Goal: Answer question/provide support

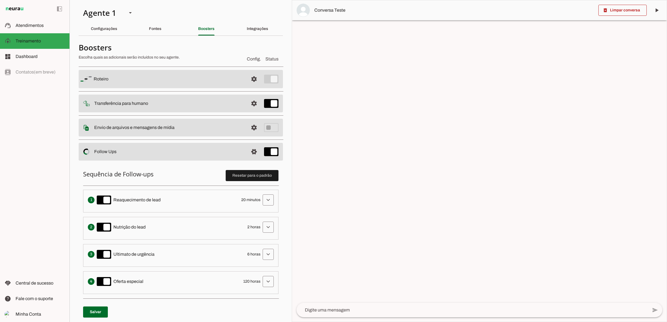
click at [326, 37] on div at bounding box center [479, 161] width 374 height 322
click at [42, 27] on span "Atendimentos" at bounding box center [30, 25] width 28 height 5
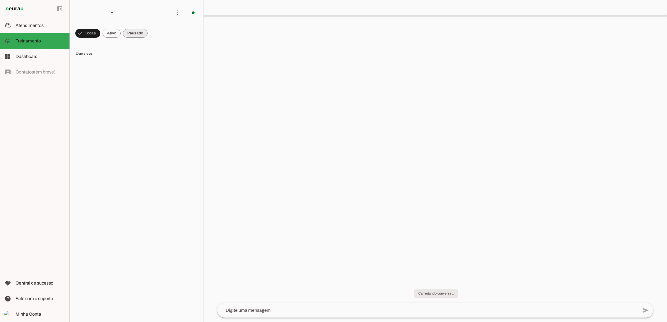
click at [109, 35] on span at bounding box center [111, 33] width 18 height 13
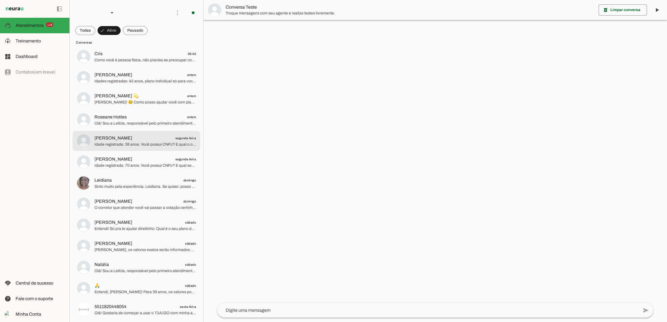
scroll to position [97, 0]
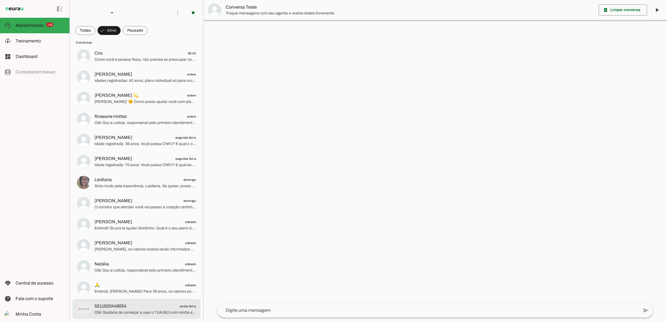
click at [109, 312] on span "Olá! Gostaria de começar a usar o T(IA)GO com minha assinatura Suno" at bounding box center [144, 313] width 101 height 6
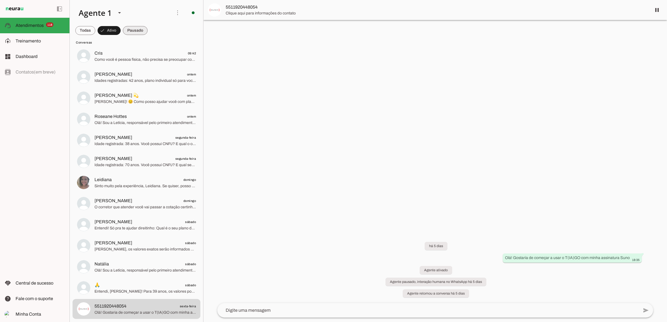
click at [138, 28] on span at bounding box center [135, 30] width 25 height 13
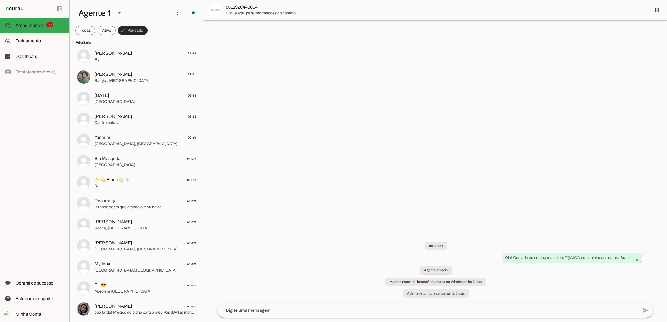
scroll to position [349, 0]
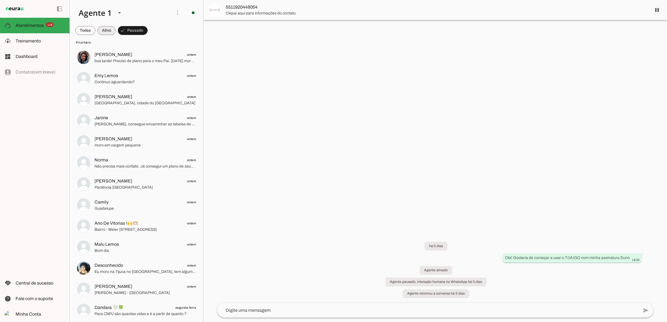
click at [108, 32] on span at bounding box center [106, 30] width 18 height 13
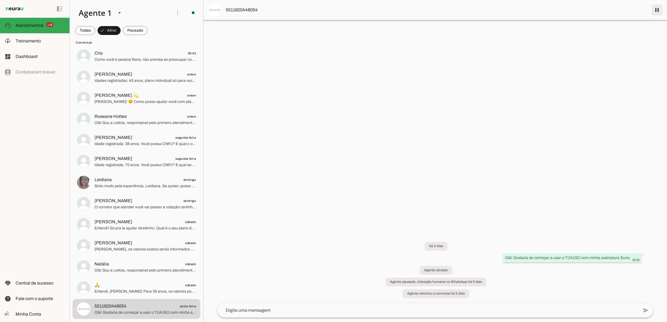
click at [655, 13] on span at bounding box center [656, 9] width 13 height 13
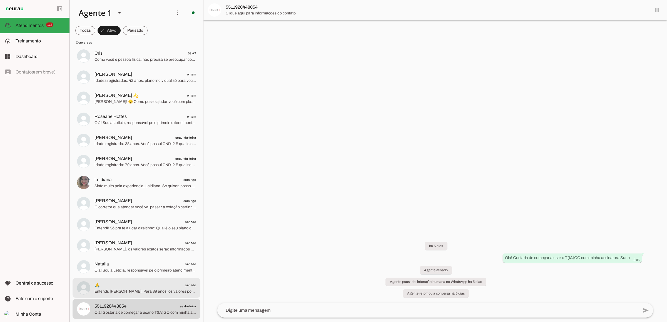
click at [132, 289] on span "Entendi, [PERSON_NAME]! Para 39 anos, os valores podem variar bastante conforme…" at bounding box center [144, 292] width 101 height 6
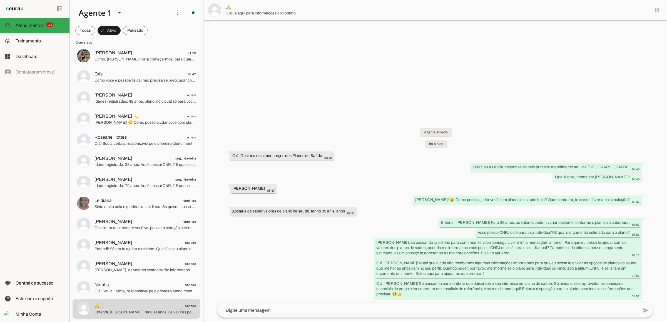
scroll to position [76, 0]
click at [656, 8] on span at bounding box center [656, 9] width 13 height 13
click at [142, 290] on span "Olá! Sou a Letícia, responsável pelo primeiro atendimento aqui na [GEOGRAPHIC_D…" at bounding box center [144, 292] width 101 height 6
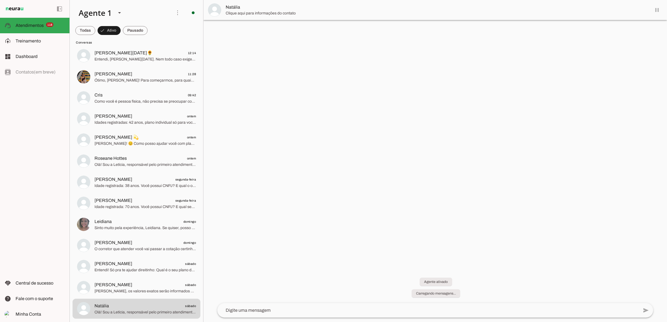
scroll to position [55, 0]
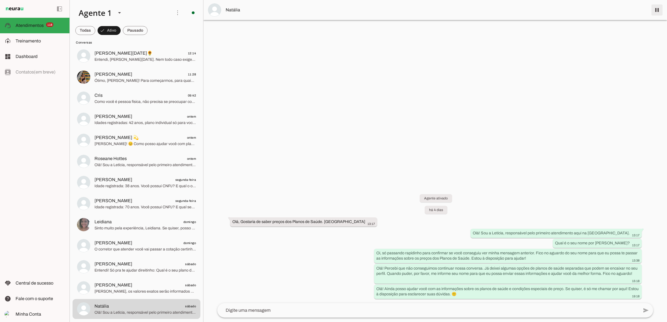
click at [658, 9] on span at bounding box center [656, 9] width 13 height 13
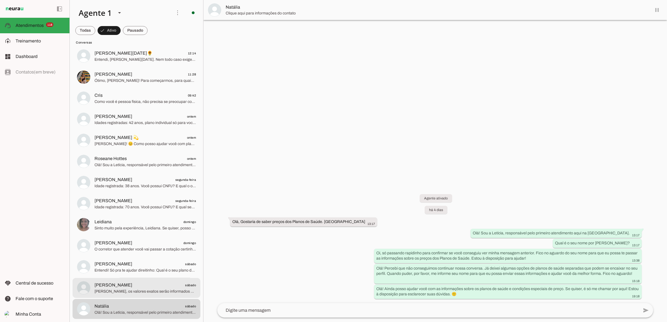
click at [152, 287] on span "[PERSON_NAME] sábado" at bounding box center [144, 285] width 101 height 7
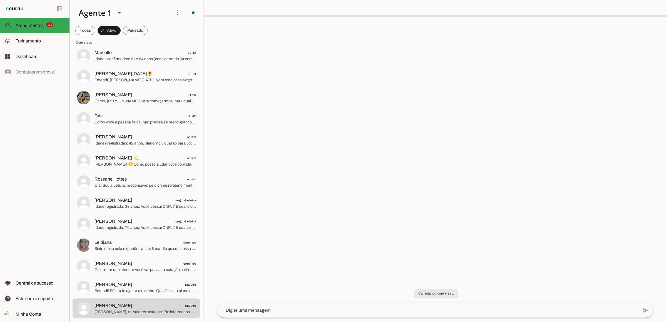
scroll to position [34, 0]
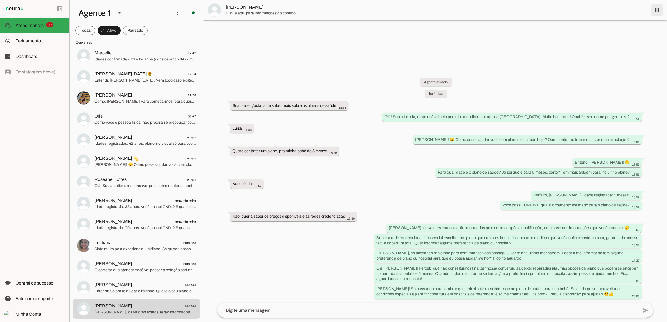
click at [656, 9] on span at bounding box center [656, 9] width 13 height 13
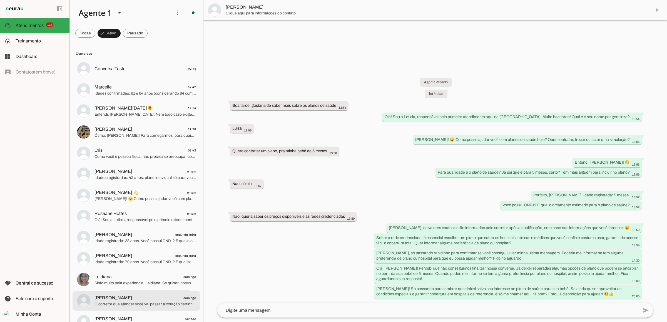
click at [126, 302] on span "O corretor que atender você vai passar a cotação certinha conforme as informaçõ…" at bounding box center [144, 305] width 101 height 6
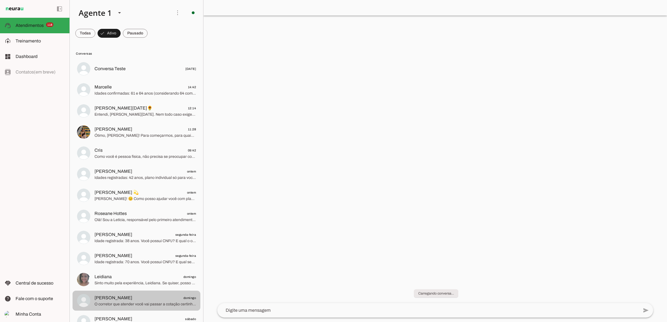
scroll to position [13, 0]
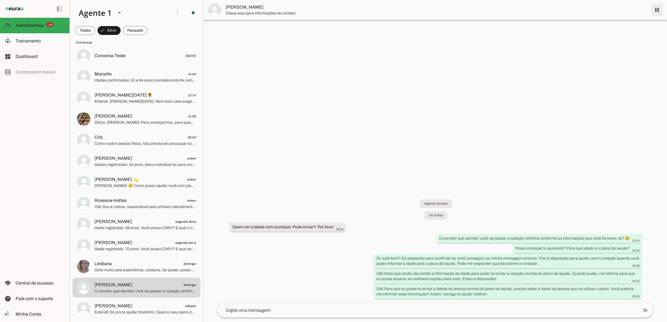
click at [654, 11] on span at bounding box center [656, 9] width 13 height 13
click at [114, 307] on span "[PERSON_NAME] sábado" at bounding box center [144, 306] width 101 height 7
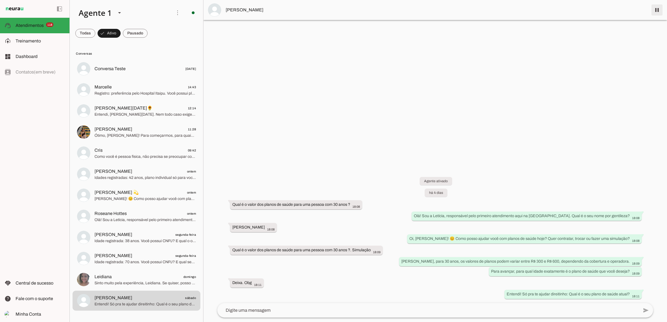
click at [656, 9] on span at bounding box center [656, 9] width 13 height 13
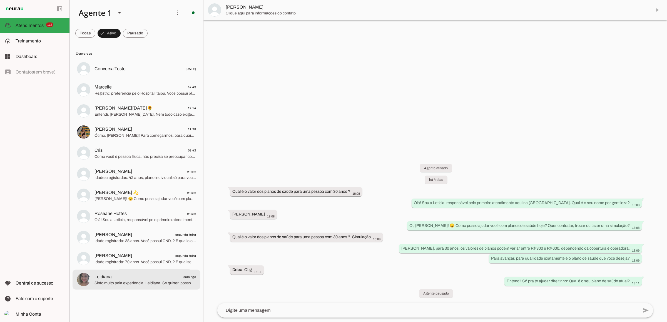
click at [129, 281] on span "Sinto muito pela experiência, Leidiana. Se quiser, posso transferir seu atendim…" at bounding box center [144, 284] width 101 height 6
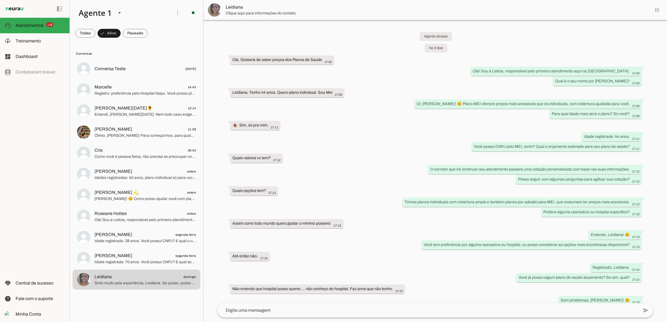
scroll to position [190, 0]
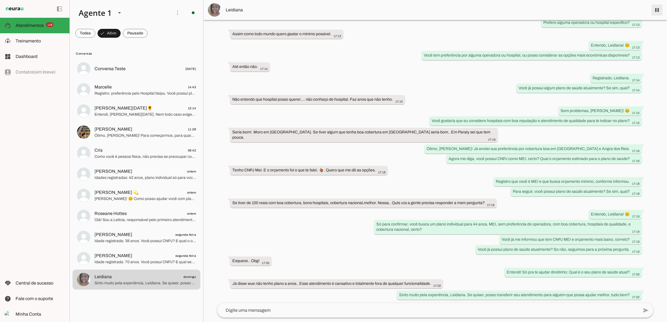
click at [655, 10] on span at bounding box center [656, 9] width 13 height 13
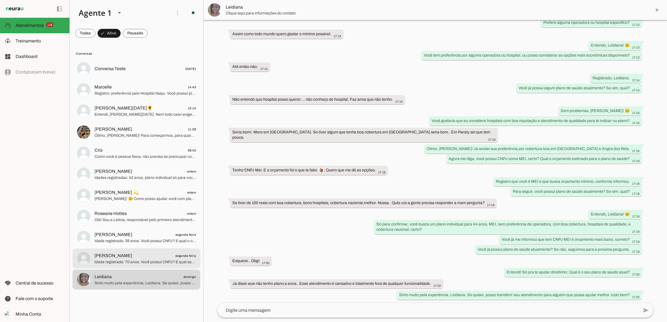
click at [141, 262] on span "Idade registrada: 70 anos. Você possui CNPJ? E qual seria o seu orçamento estim…" at bounding box center [144, 262] width 101 height 6
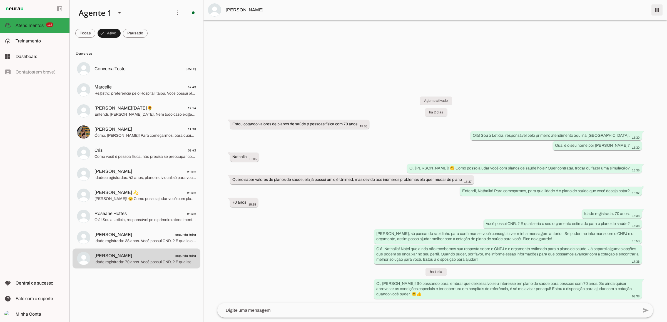
click at [659, 11] on span at bounding box center [656, 9] width 13 height 13
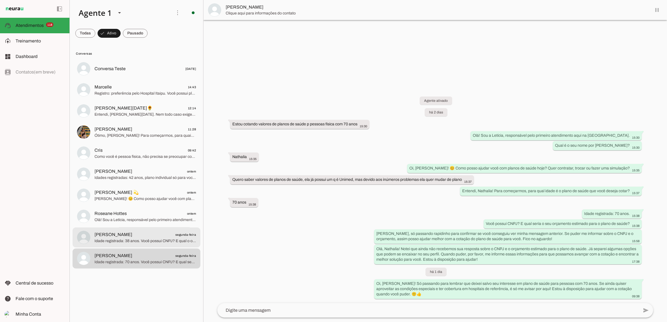
click at [121, 235] on span "[PERSON_NAME]" at bounding box center [113, 235] width 38 height 7
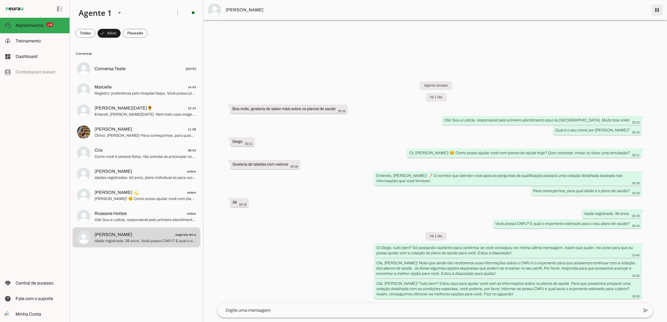
click at [656, 11] on span at bounding box center [656, 9] width 13 height 13
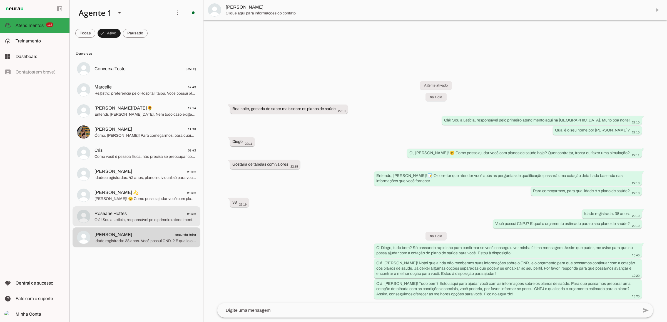
click at [168, 213] on span "Roseane Hottes ontem" at bounding box center [144, 213] width 101 height 7
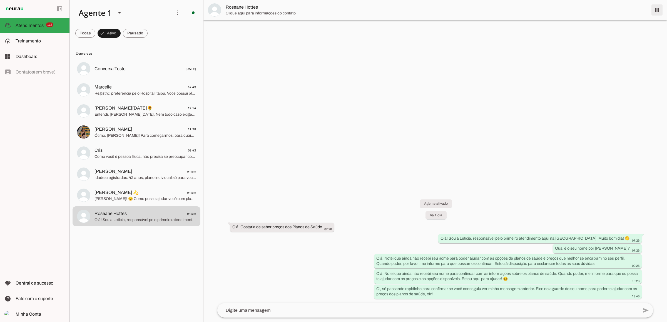
click at [657, 10] on span at bounding box center [656, 9] width 13 height 13
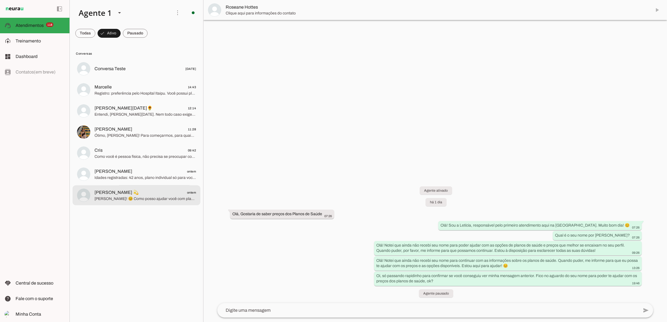
click at [160, 194] on span "[PERSON_NAME] 💫 ontem" at bounding box center [144, 192] width 101 height 7
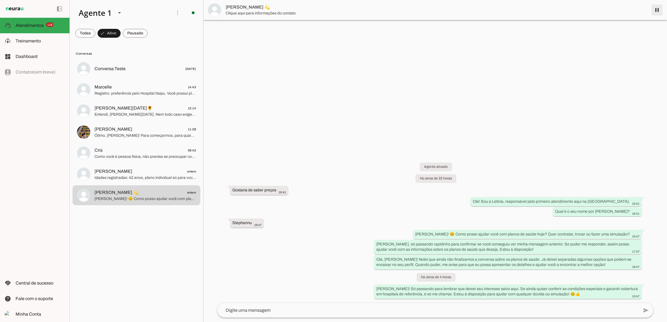
click at [656, 11] on span at bounding box center [656, 9] width 13 height 13
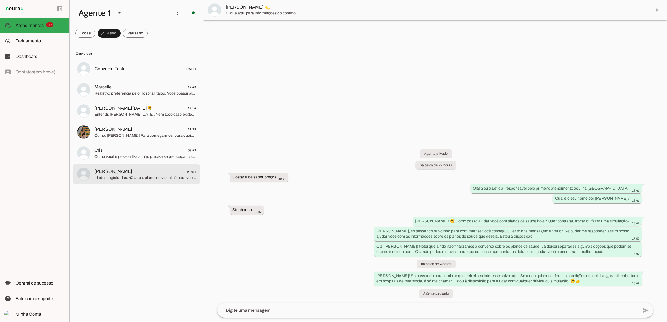
click at [140, 176] on span "Idades registradas: 42 anos, plano individual só para você. Você possui CNPJ? E…" at bounding box center [144, 178] width 101 height 6
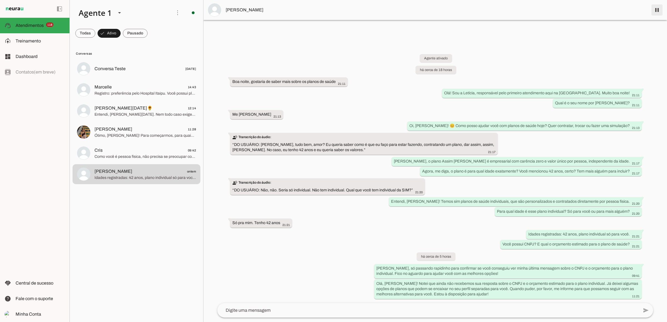
click at [658, 9] on span at bounding box center [656, 9] width 13 height 13
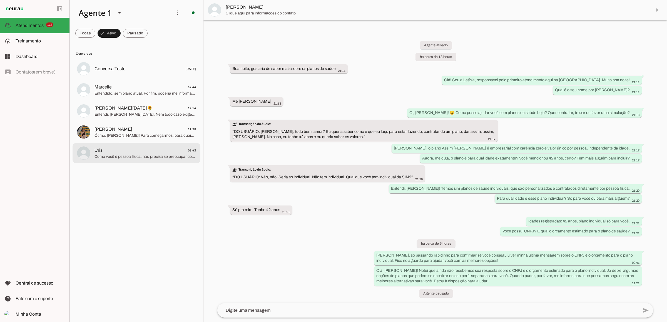
click at [132, 158] on span "Como você é pessoa física, não precisa se preocupar com CNPJ para este plano. V…" at bounding box center [144, 157] width 101 height 6
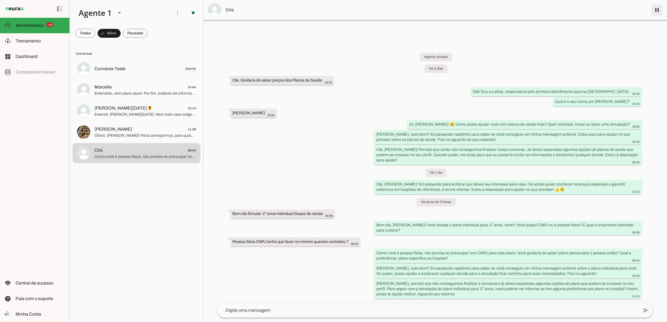
click at [660, 13] on span at bounding box center [656, 9] width 13 height 13
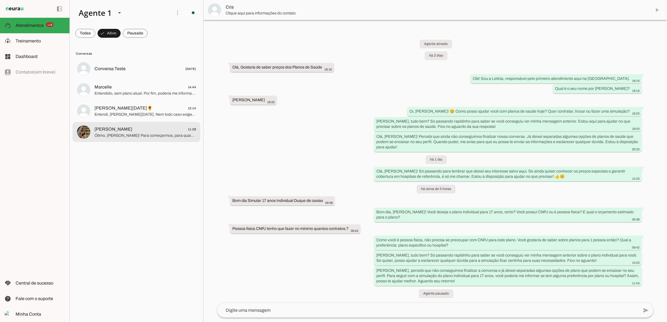
click at [138, 135] on span "Ótimo, [PERSON_NAME]! Para começarmos, para quais idades você quer o plano de s…" at bounding box center [144, 136] width 101 height 6
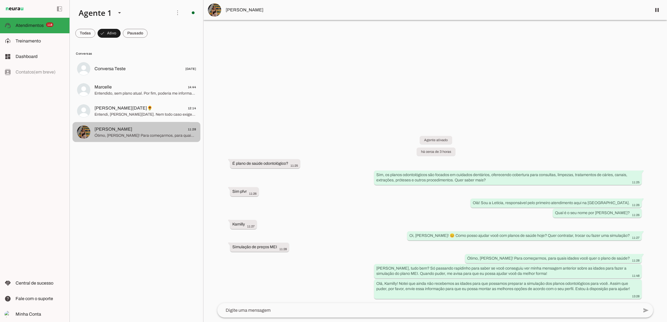
click at [130, 112] on span "Entendi, [PERSON_NAME][DATE]. Nem todo caso exige CNPJ, especialmente para plan…" at bounding box center [144, 115] width 101 height 6
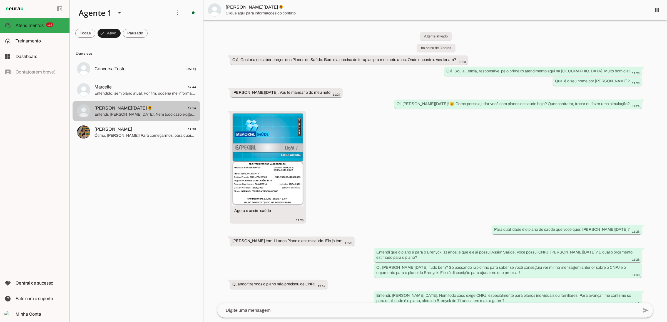
scroll to position [37, 0]
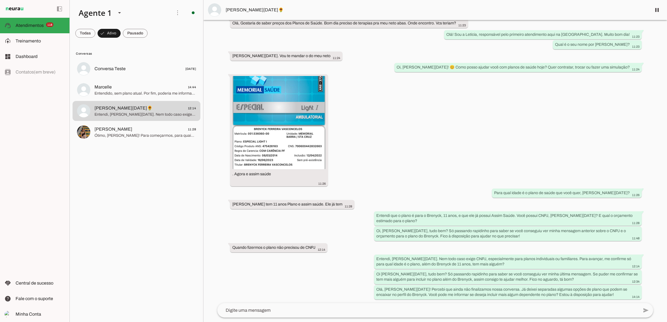
click at [656, 9] on span at bounding box center [656, 9] width 13 height 13
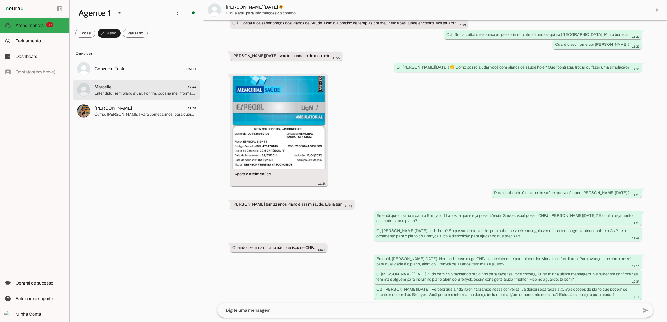
scroll to position [50, 0]
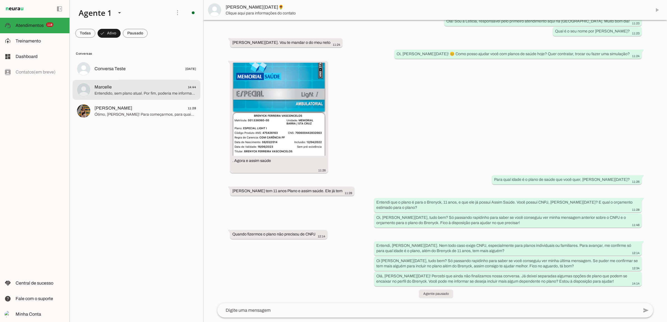
click at [178, 92] on span "Entendido, sem plano atual. Por fim, poderia me informar o bairro ou cidade ond…" at bounding box center [144, 94] width 101 height 6
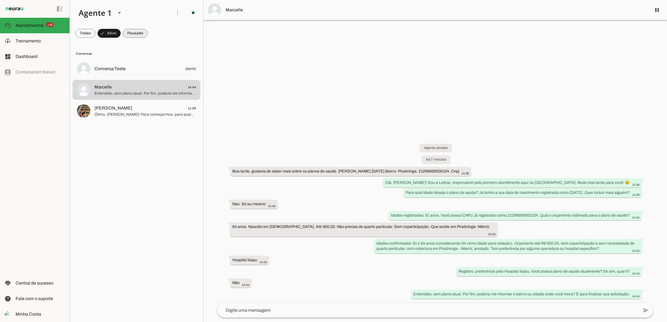
click at [131, 32] on span at bounding box center [135, 33] width 25 height 13
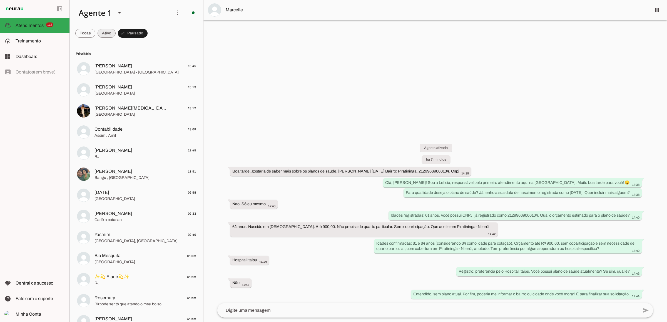
click at [105, 31] on span at bounding box center [106, 33] width 18 height 13
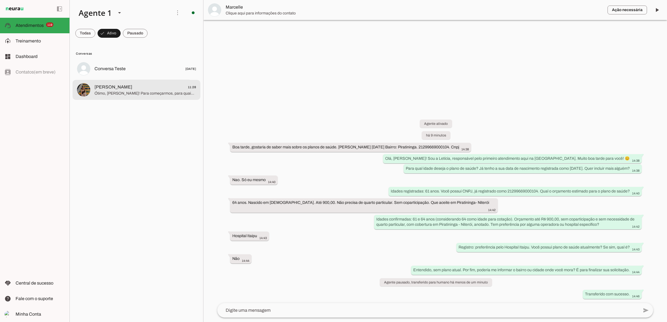
click at [124, 92] on span "Ótimo, [PERSON_NAME]! Para começarmos, para quais idades você quer o plano de s…" at bounding box center [144, 94] width 101 height 6
